Goal: Information Seeking & Learning: Learn about a topic

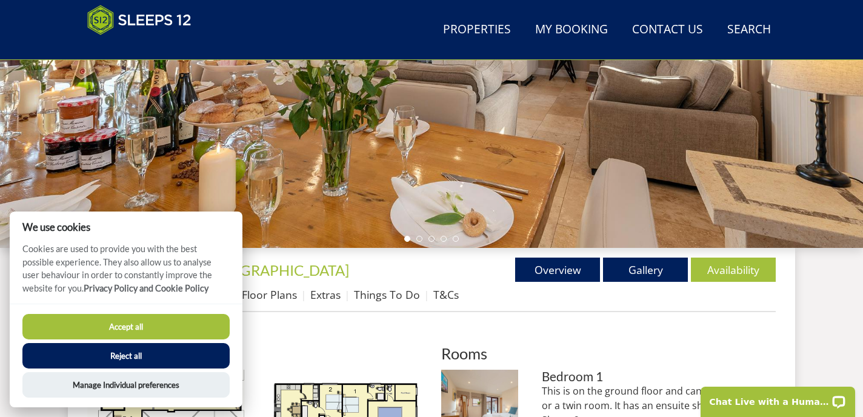
scroll to position [284, 0]
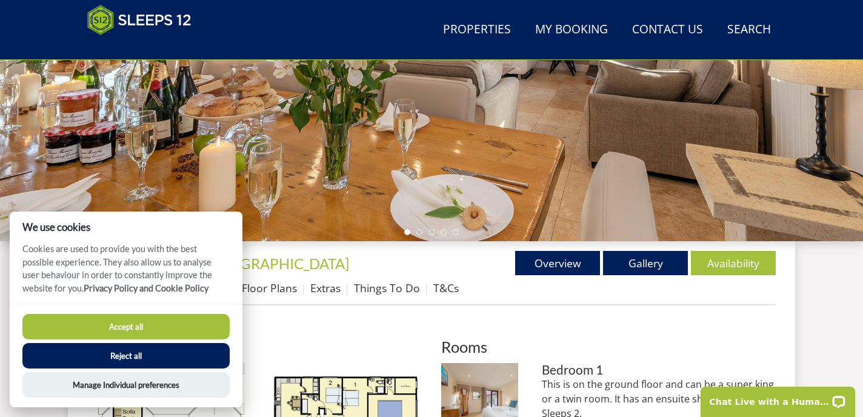
click at [150, 320] on button "Accept all" at bounding box center [125, 326] width 207 height 25
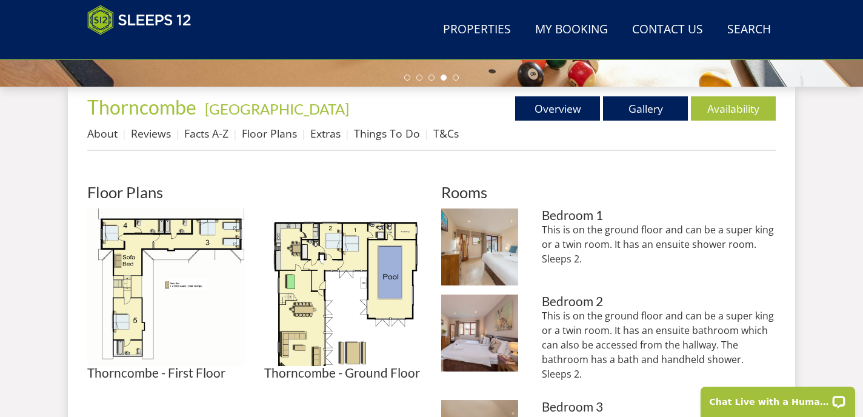
scroll to position [446, 0]
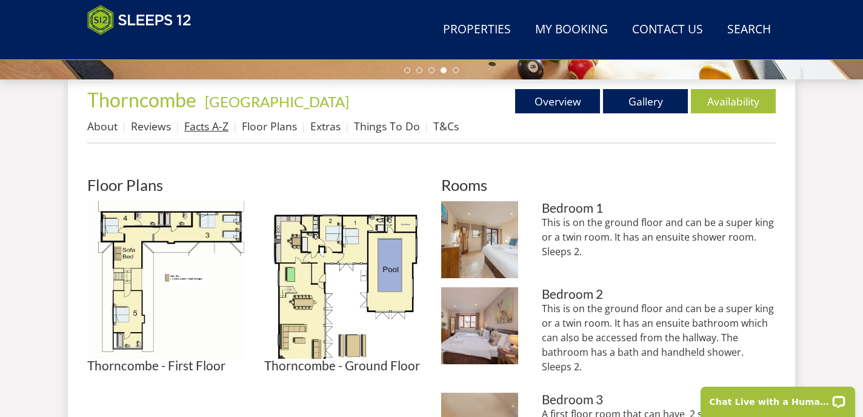
click at [222, 133] on link "Facts A-Z" at bounding box center [206, 126] width 44 height 15
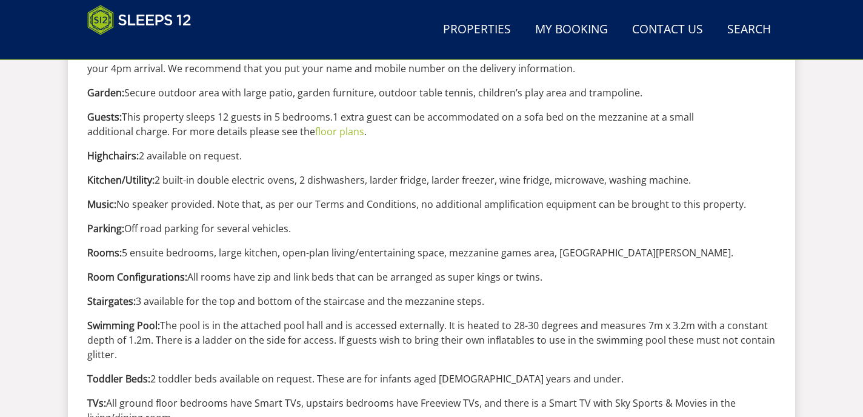
scroll to position [1168, 0]
